Goal: Task Accomplishment & Management: Manage account settings

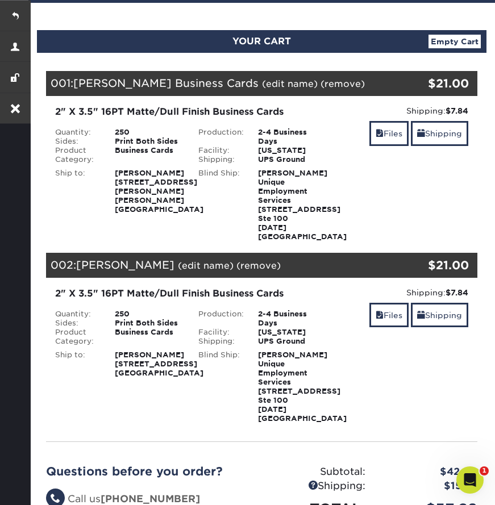
scroll to position [88, 0]
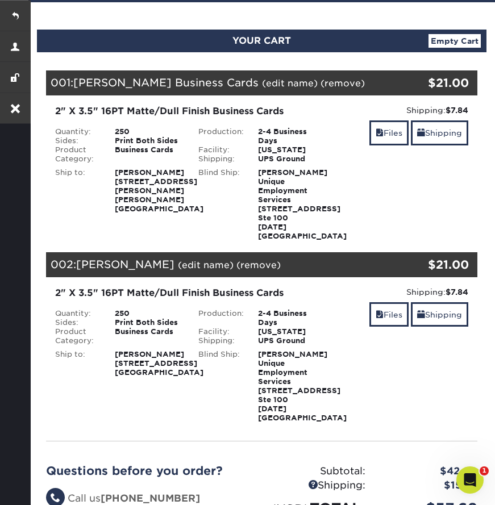
click at [137, 377] on strong "Tracy Kreitz 4538 Centerview Dr. Ste 101 San Antonio, TX 78228" at bounding box center [159, 363] width 89 height 27
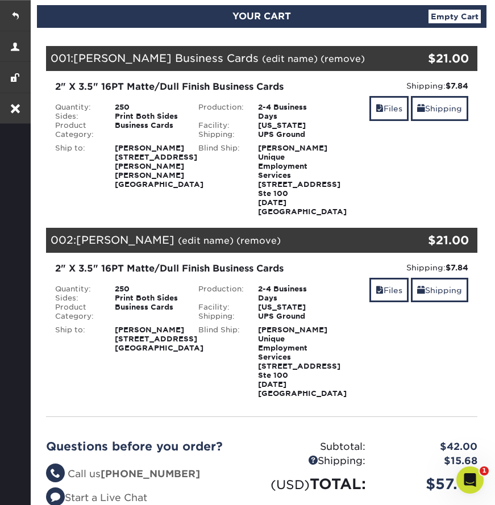
scroll to position [118, 0]
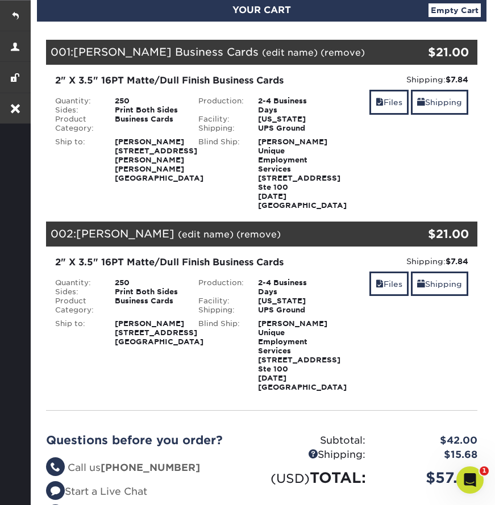
click at [124, 346] on strong "Tracy Kreitz 4538 Centerview Dr. Ste 101 San Antonio, TX 78228" at bounding box center [159, 332] width 89 height 27
click at [147, 346] on strong "Tracy Kreitz 4538 Centerview Dr. Ste 101 San Antonio, TX 78228" at bounding box center [159, 332] width 89 height 27
click at [431, 295] on link "Shipping" at bounding box center [439, 284] width 57 height 24
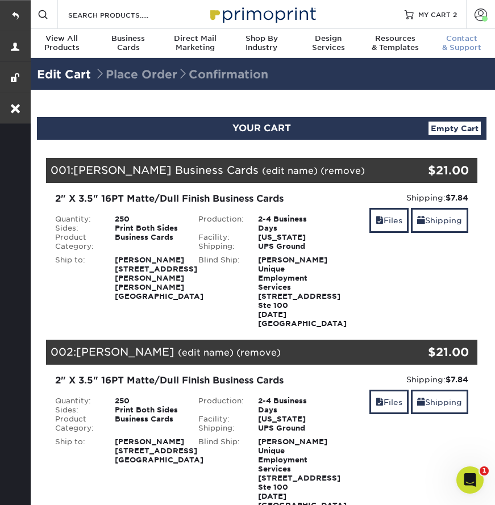
scroll to position [0, 0]
click at [471, 11] on link "Account" at bounding box center [480, 14] width 29 height 29
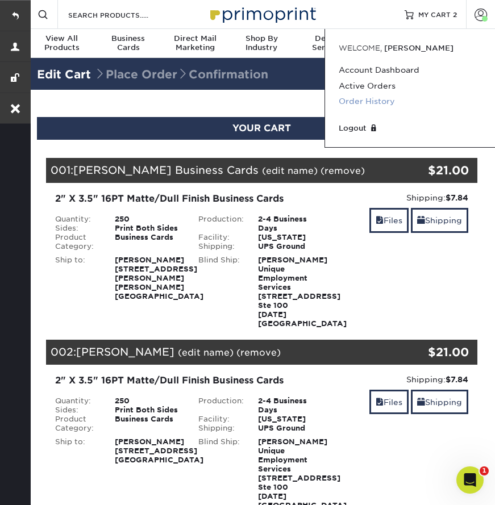
click at [360, 100] on link "Order History" at bounding box center [410, 101] width 143 height 15
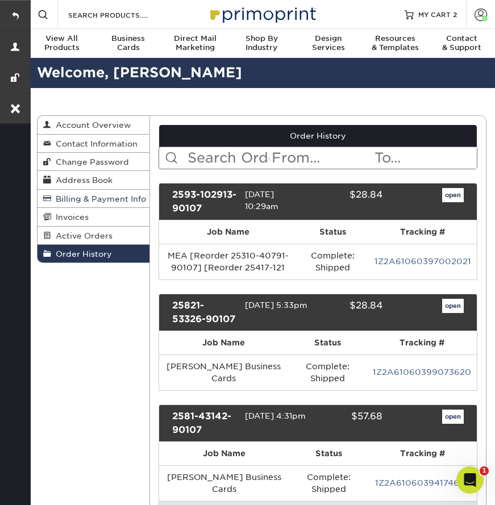
click at [98, 194] on span "Billing & Payment Info" at bounding box center [98, 198] width 95 height 9
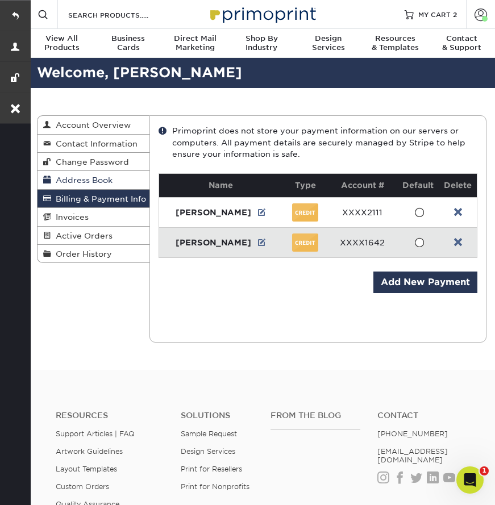
click at [95, 172] on link "Address Book" at bounding box center [94, 180] width 112 height 18
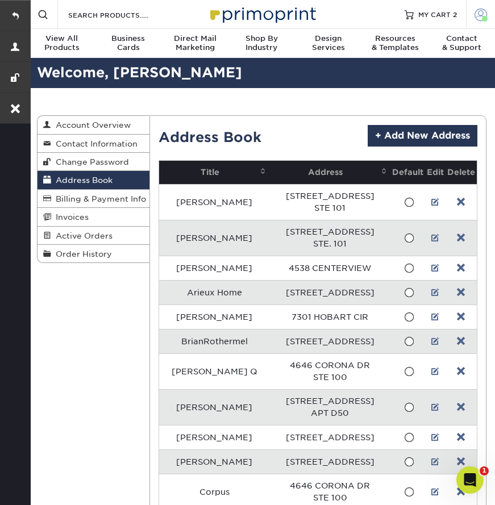
click at [476, 18] on span at bounding box center [480, 14] width 13 height 13
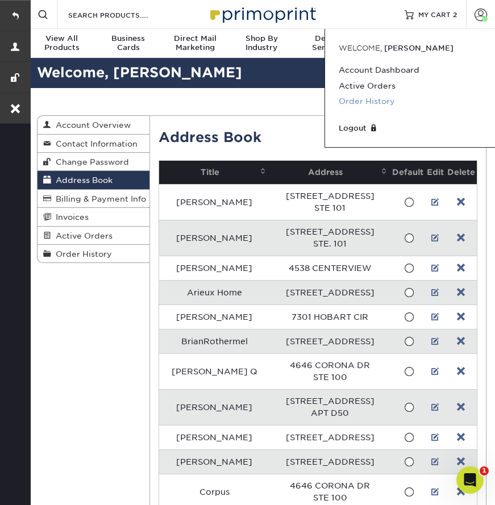
click at [365, 102] on link "Order History" at bounding box center [410, 101] width 143 height 15
click at [436, 18] on span "MY CART" at bounding box center [434, 15] width 32 height 10
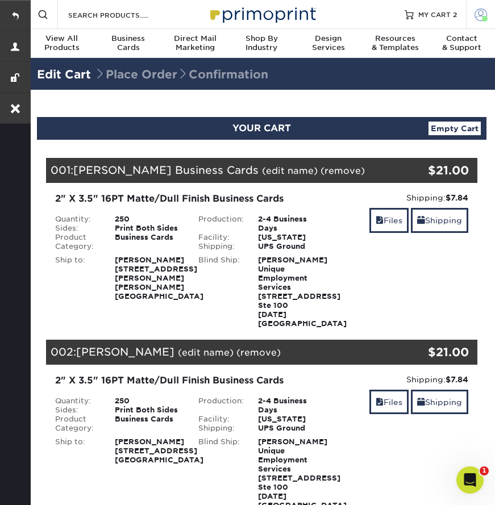
click at [474, 17] on link "Account" at bounding box center [480, 14] width 29 height 29
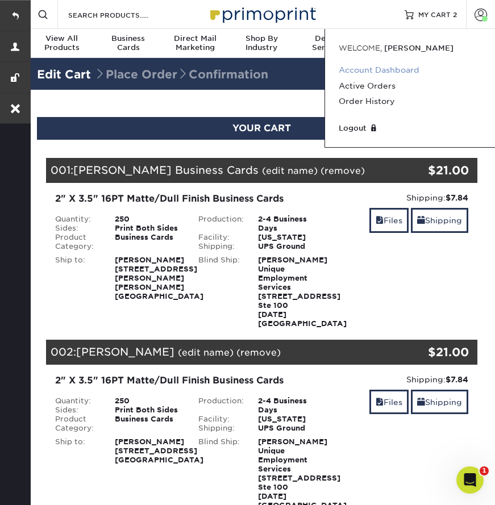
click at [393, 69] on link "Account Dashboard" at bounding box center [410, 70] width 143 height 15
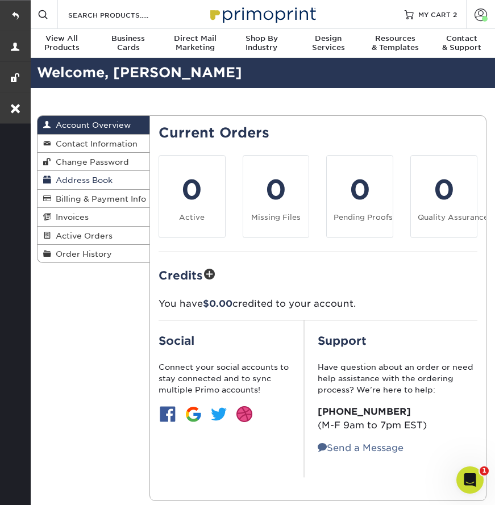
click at [99, 179] on span "Address Book" at bounding box center [81, 180] width 61 height 9
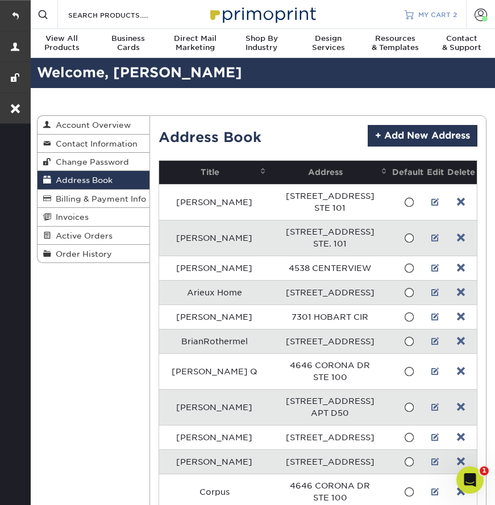
click at [439, 7] on link "MY CART 2" at bounding box center [431, 14] width 52 height 29
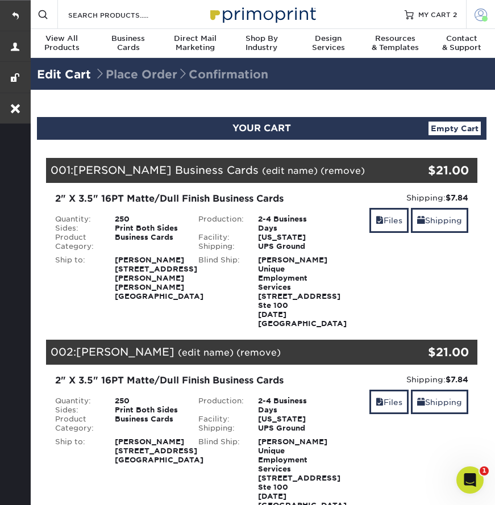
click at [478, 15] on span at bounding box center [480, 14] width 13 height 13
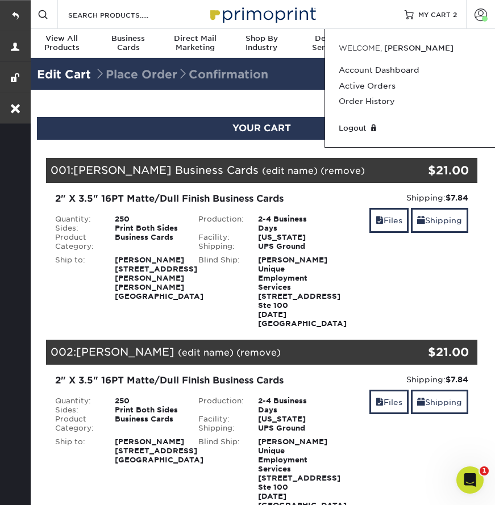
click at [388, 70] on link "Account Dashboard" at bounding box center [410, 70] width 143 height 15
click at [373, 68] on link "Account Dashboard" at bounding box center [410, 70] width 143 height 15
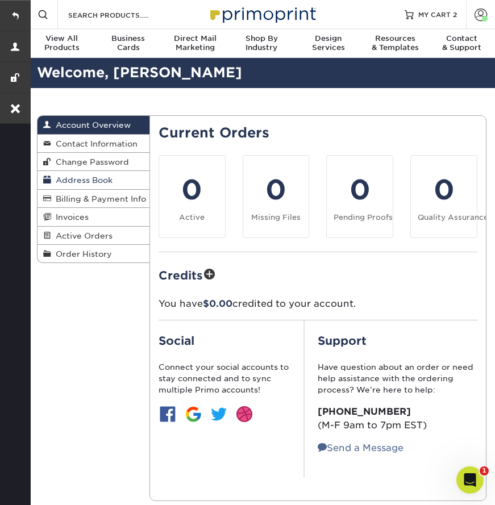
click at [82, 177] on span "Address Book" at bounding box center [81, 180] width 61 height 9
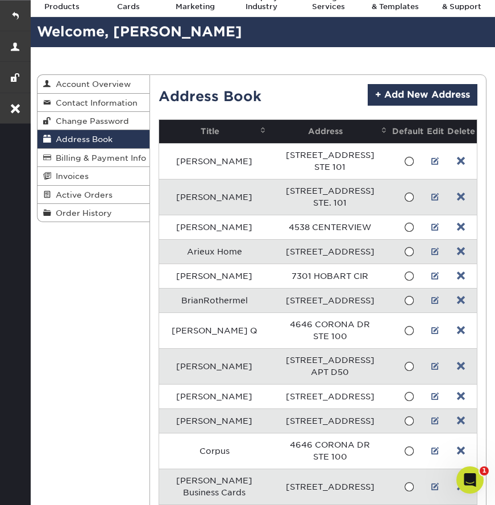
scroll to position [38, 0]
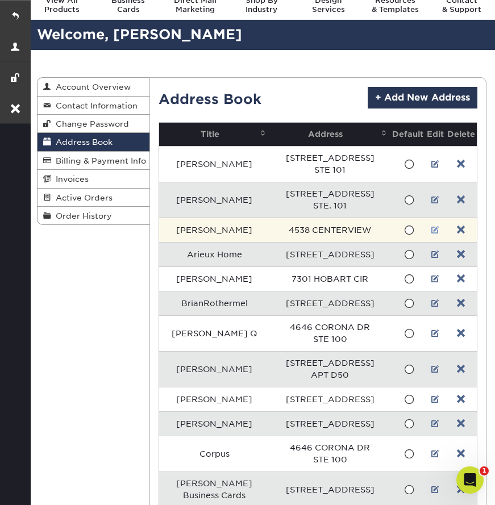
click at [434, 228] on link at bounding box center [435, 230] width 8 height 9
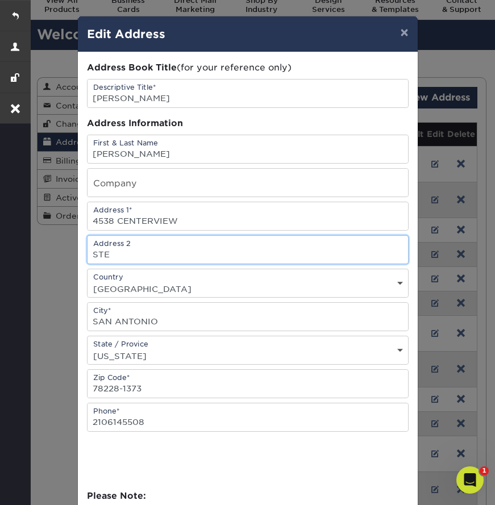
type input "STE"
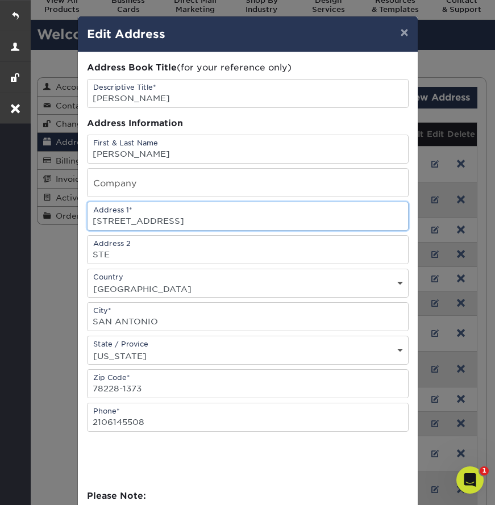
type input "[STREET_ADDRESS]"
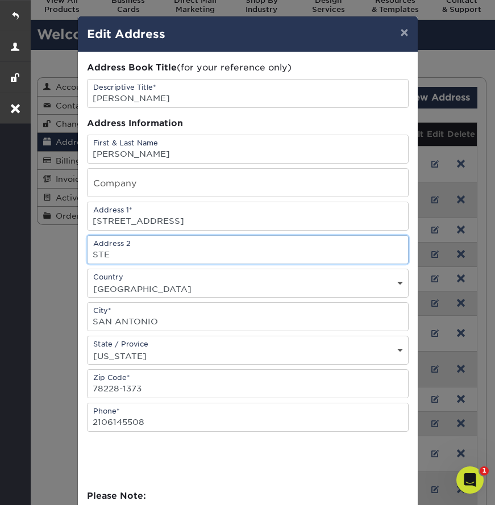
click at [166, 252] on input "STE" at bounding box center [248, 250] width 320 height 28
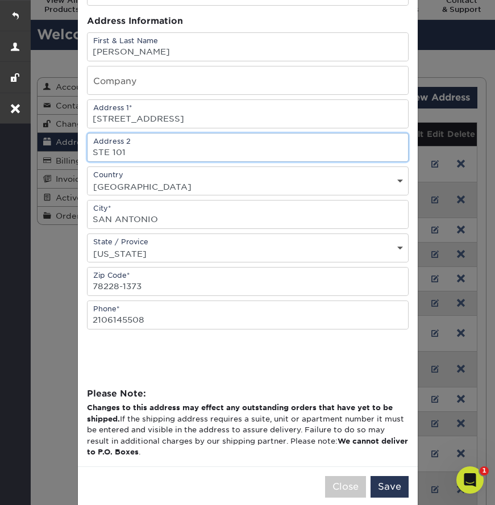
scroll to position [116, 0]
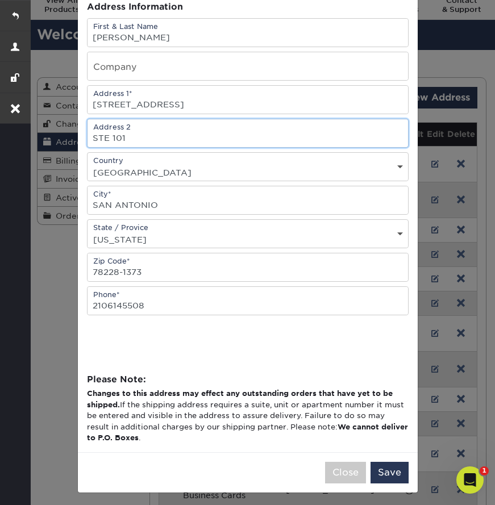
type input "STE 101"
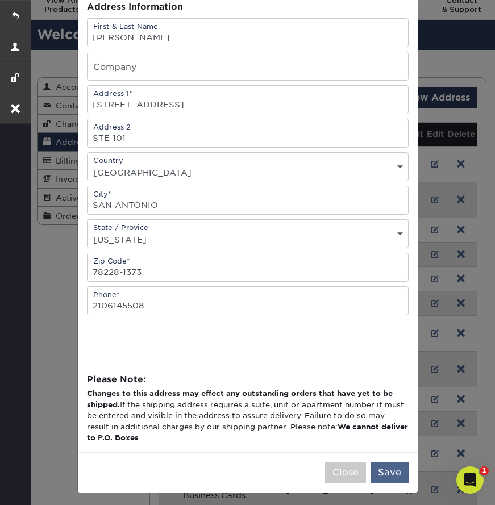
click at [390, 476] on button "Save" at bounding box center [389, 473] width 38 height 22
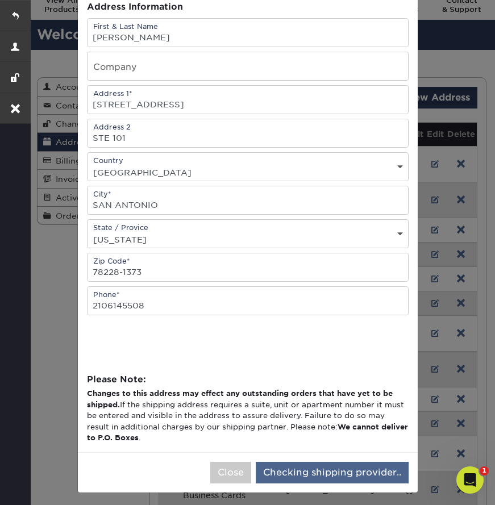
scroll to position [0, 0]
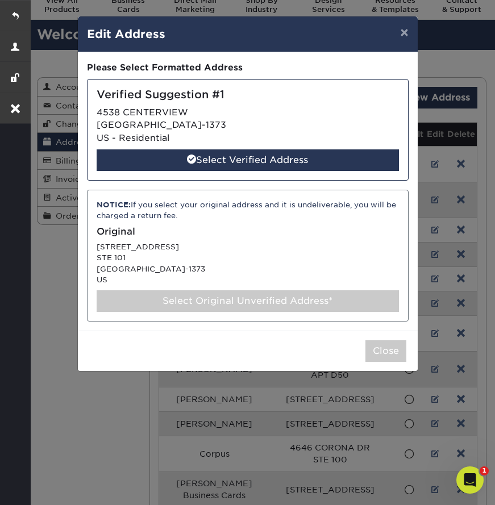
click at [264, 298] on div "Select Original Unverified Address*" at bounding box center [248, 301] width 302 height 22
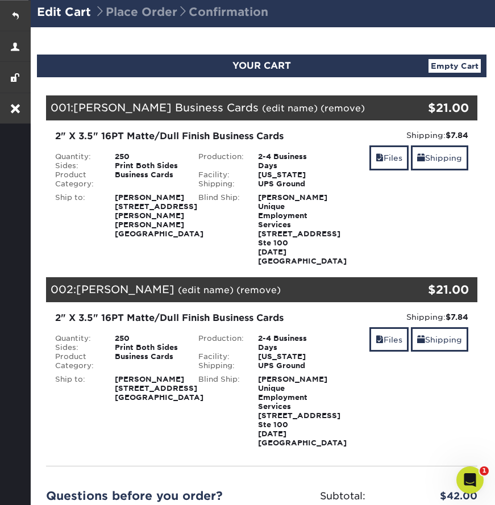
scroll to position [198, 0]
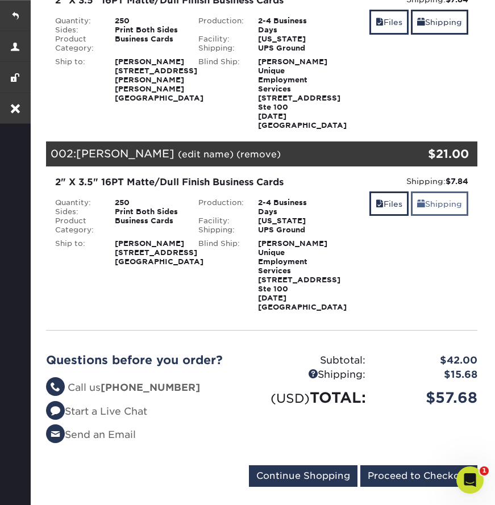
click at [432, 211] on link "Shipping" at bounding box center [439, 203] width 57 height 24
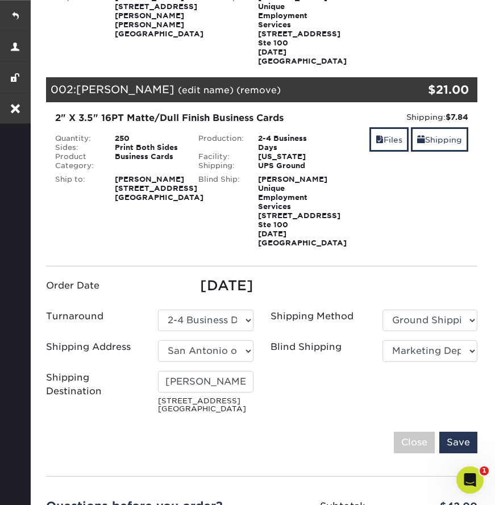
scroll to position [344, 0]
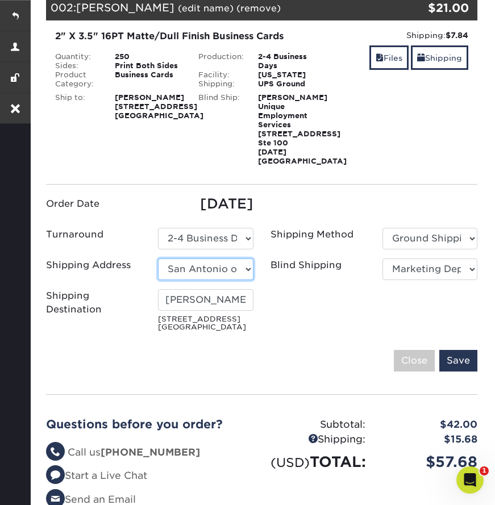
select select "286496"
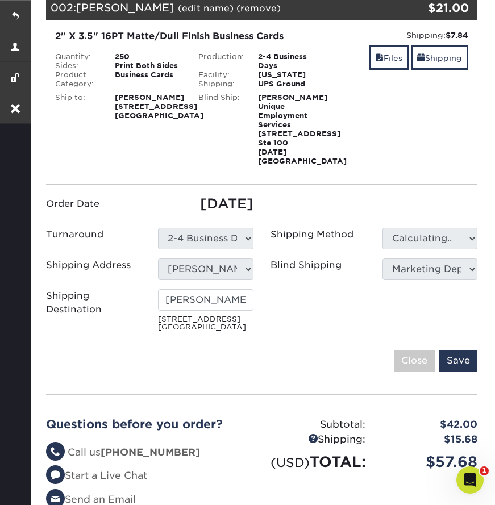
type input "[PERSON_NAME]"
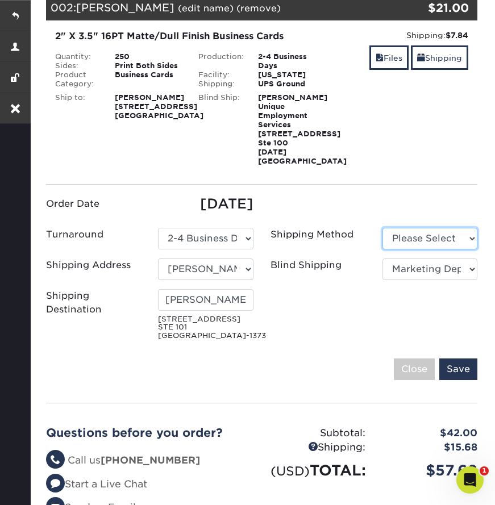
select select "03"
click at [452, 380] on input "Save" at bounding box center [458, 370] width 38 height 22
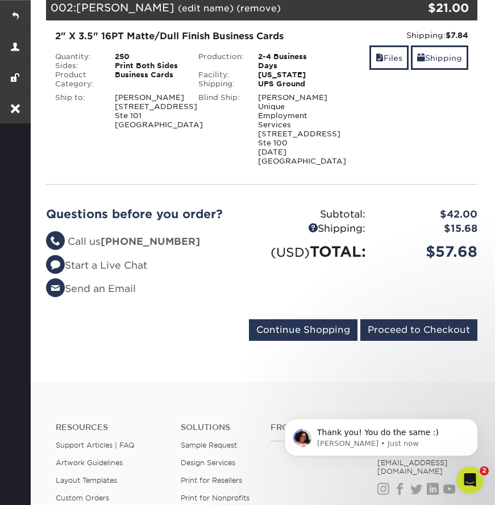
scroll to position [0, 0]
click at [13, 13] on link at bounding box center [15, 15] width 31 height 31
